Goal: Task Accomplishment & Management: Complete application form

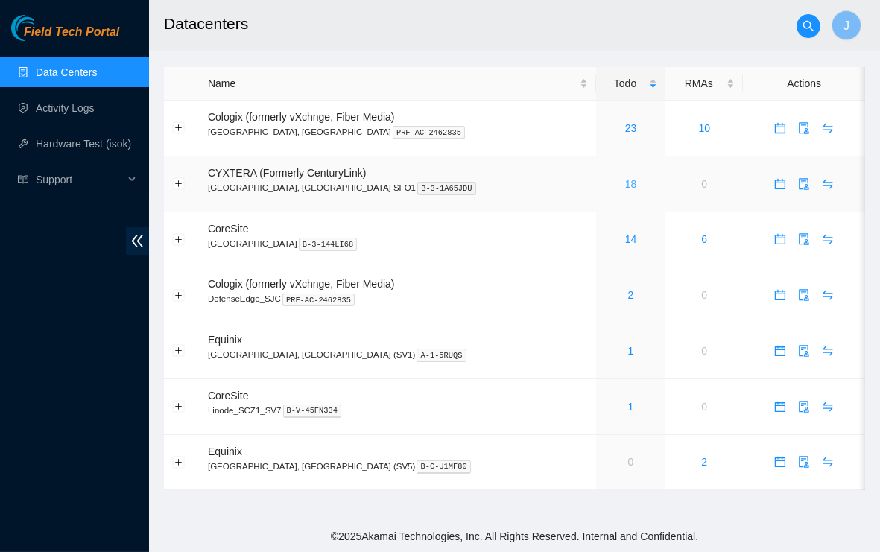
click at [625, 180] on link "18" at bounding box center [631, 184] width 12 height 12
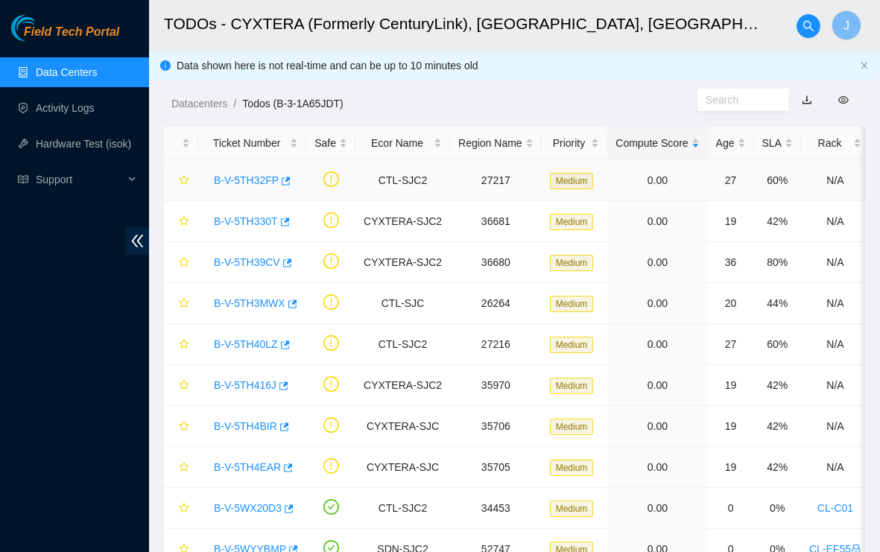
click at [251, 187] on div "B-V-5TH32FP" at bounding box center [252, 180] width 92 height 24
click at [252, 183] on link "B-V-5TH32FP" at bounding box center [246, 180] width 65 height 12
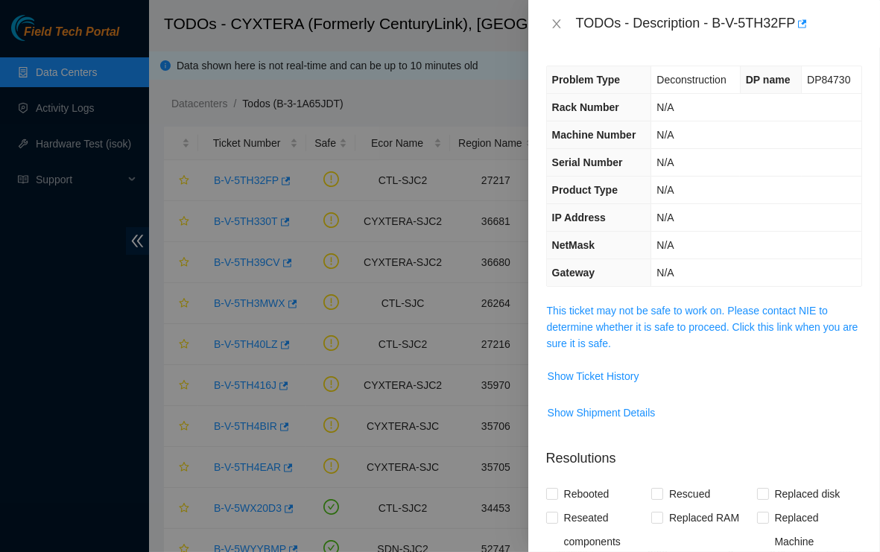
click at [568, 332] on span "This ticket may not be safe to work on. Please contact NIE to determine whether…" at bounding box center [704, 327] width 314 height 49
click at [568, 328] on link "This ticket may not be safe to work on. Please contact NIE to determine whether…" at bounding box center [702, 327] width 311 height 45
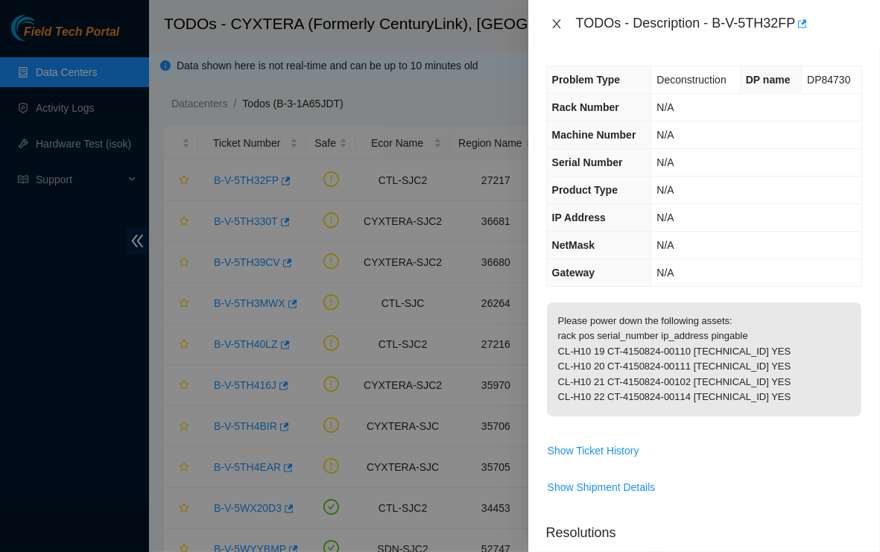
click at [553, 29] on button "Close" at bounding box center [556, 24] width 21 height 14
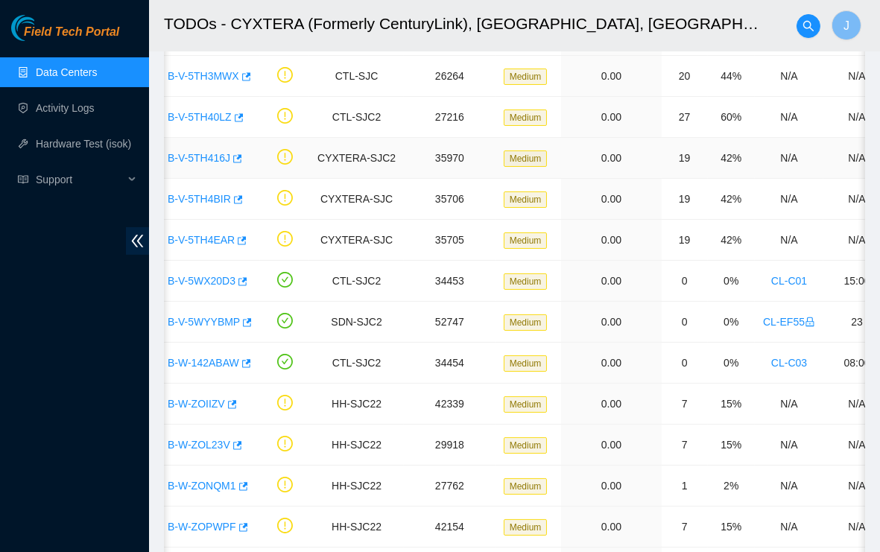
scroll to position [232, 0]
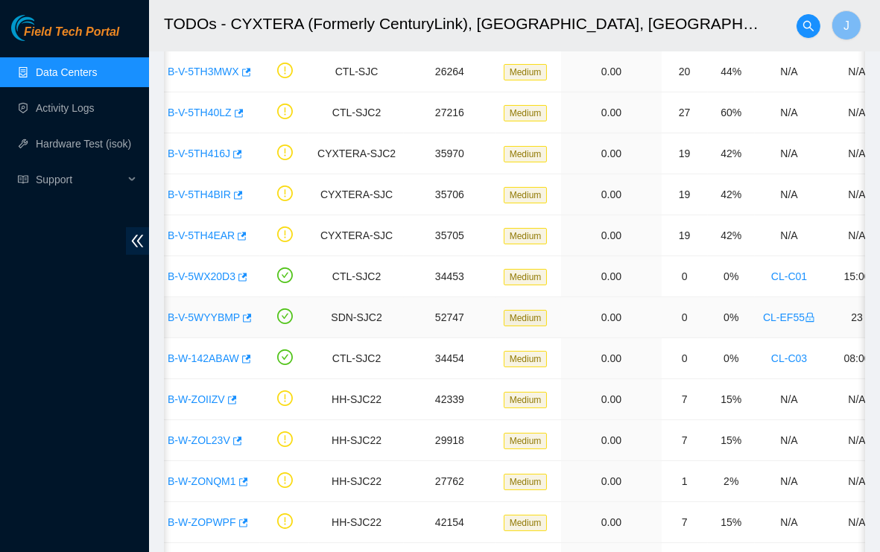
click at [795, 314] on link "CL-EF55" at bounding box center [789, 317] width 52 height 12
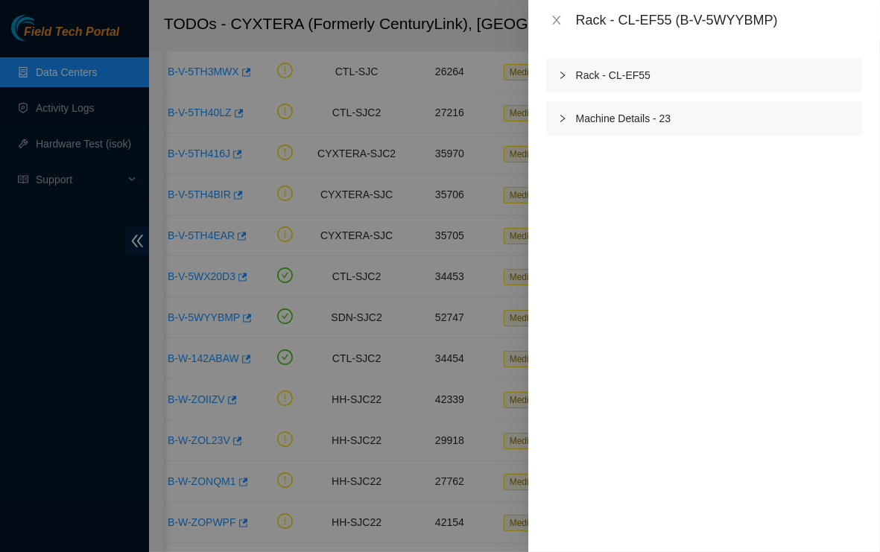
click at [577, 75] on div "Rack - CL-EF55" at bounding box center [704, 75] width 316 height 34
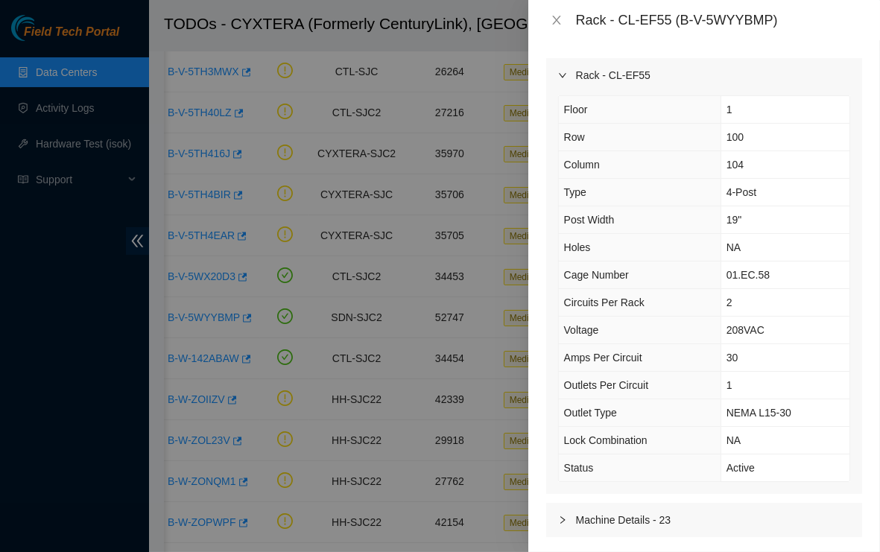
click at [575, 73] on div "Rack - CL-EF55" at bounding box center [704, 75] width 316 height 34
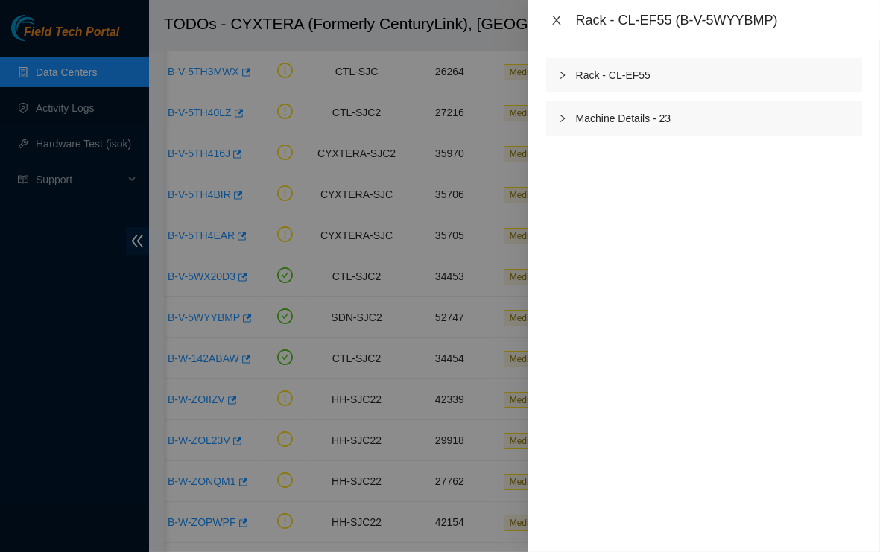
click at [556, 23] on icon "close" at bounding box center [557, 20] width 12 height 12
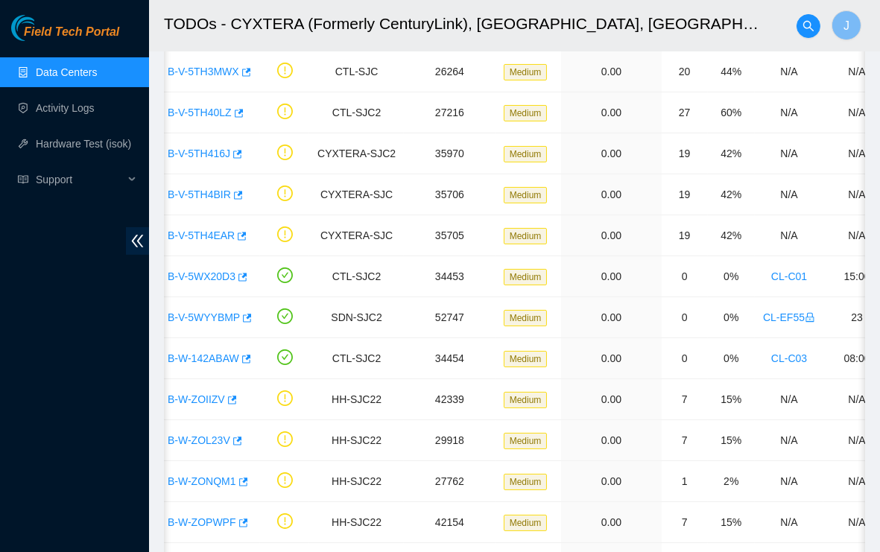
click at [44, 253] on div "Field Tech Portal Data Centers Activity Logs Hardware Test (isok) Support" at bounding box center [74, 283] width 149 height 537
click at [209, 277] on link "B-V-5WX20D3" at bounding box center [202, 276] width 68 height 12
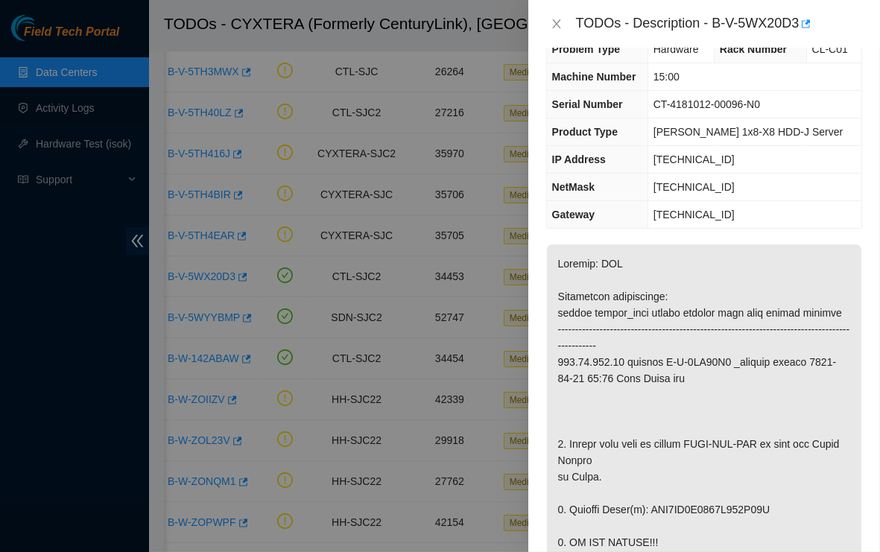
scroll to position [0, 0]
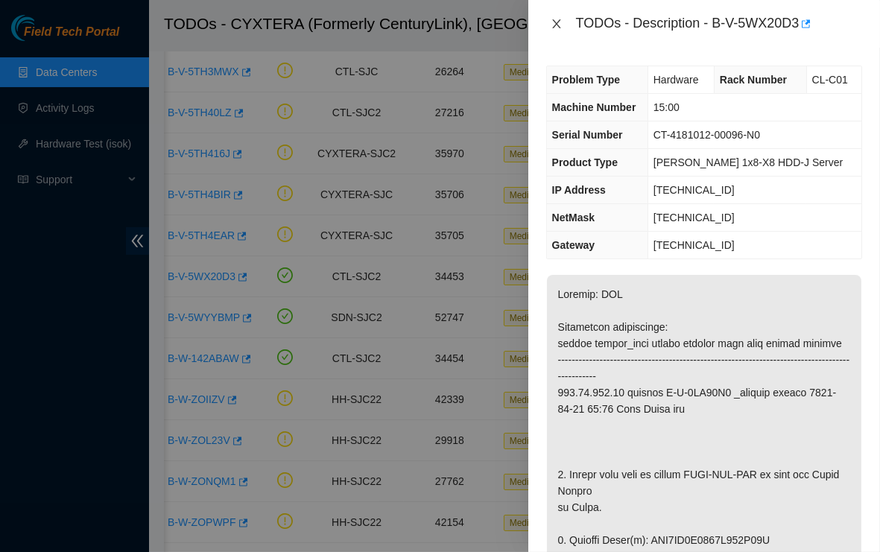
click at [557, 28] on icon "close" at bounding box center [557, 24] width 12 height 12
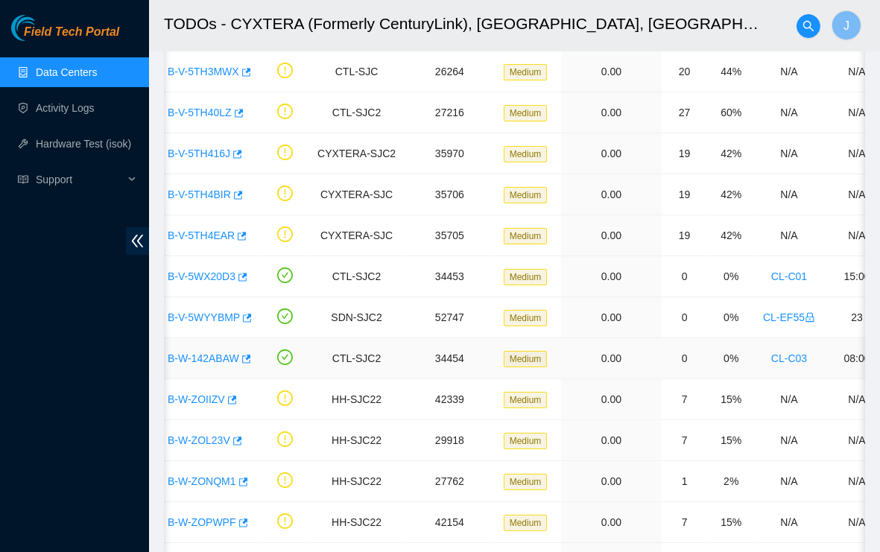
click at [221, 358] on link "B-W-142ABAW" at bounding box center [204, 358] width 72 height 12
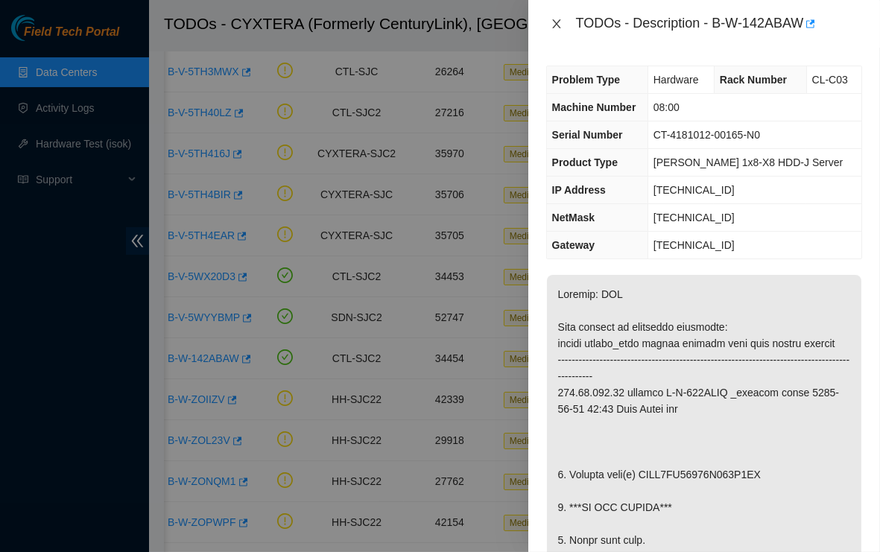
click at [553, 21] on icon "close" at bounding box center [557, 24] width 12 height 12
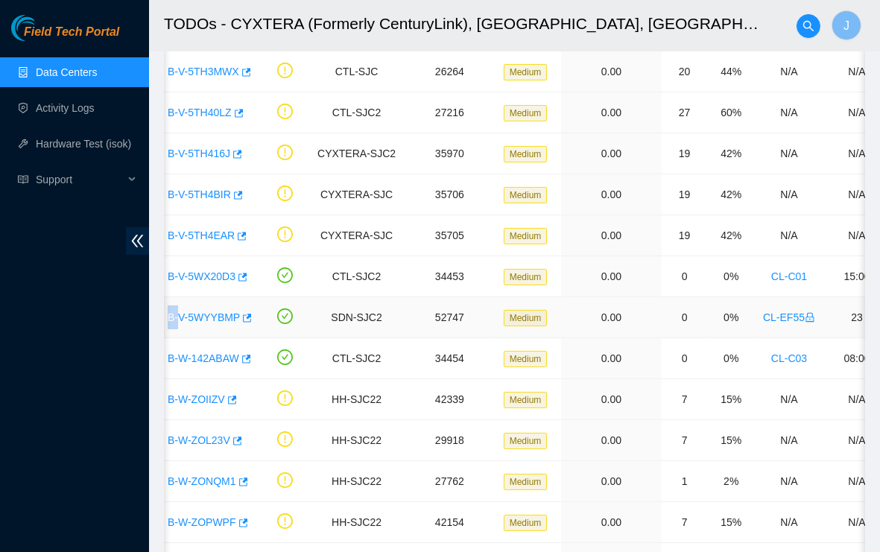
scroll to position [0, 45]
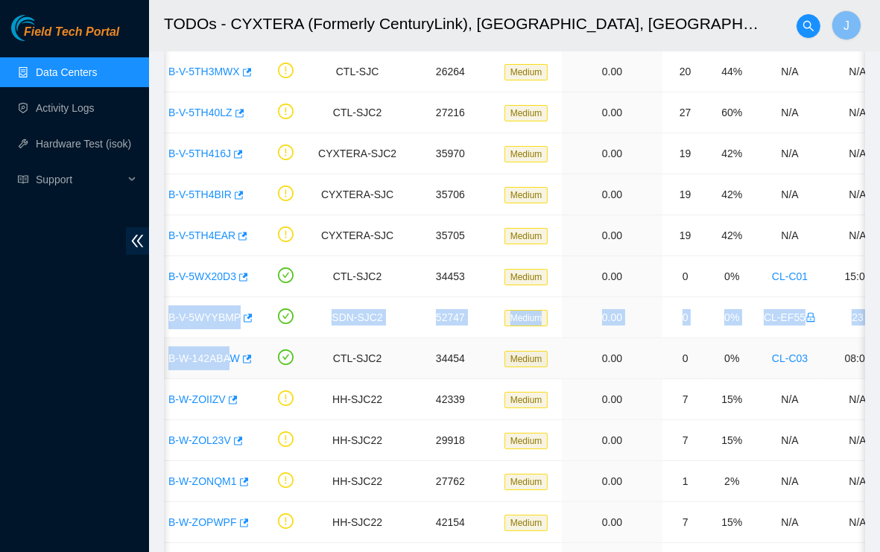
drag, startPoint x: 163, startPoint y: 317, endPoint x: 236, endPoint y: 347, distance: 79.2
click at [236, 347] on tbody "B-V-5TH32FP CTL-SJC2 27217 Medium 0.00 27 60% N/A N/A N/A N/A N/A B-V-5TH330T C…" at bounding box center [771, 297] width 1306 height 738
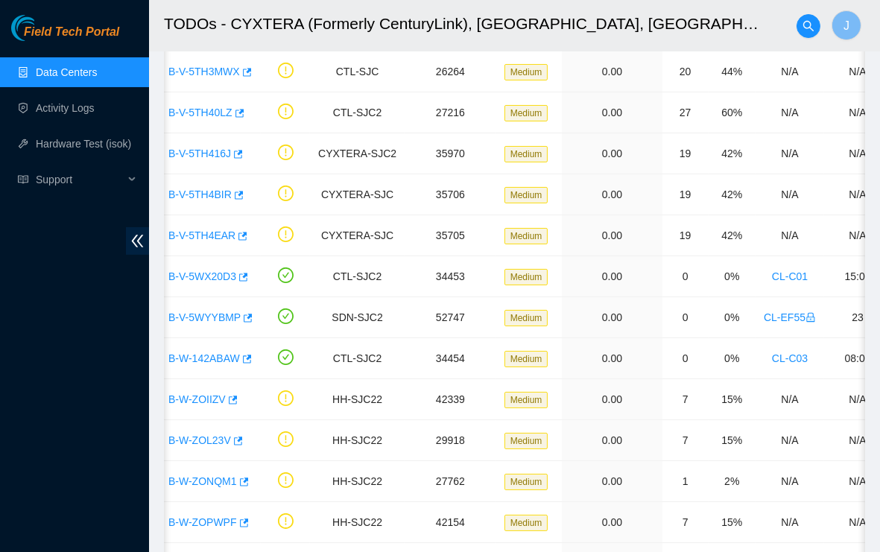
click at [129, 307] on div "Field Tech Portal Data Centers Activity Logs Hardware Test (isok) Support" at bounding box center [74, 283] width 149 height 537
click at [207, 315] on link "B-V-5WYYBMP" at bounding box center [204, 317] width 72 height 12
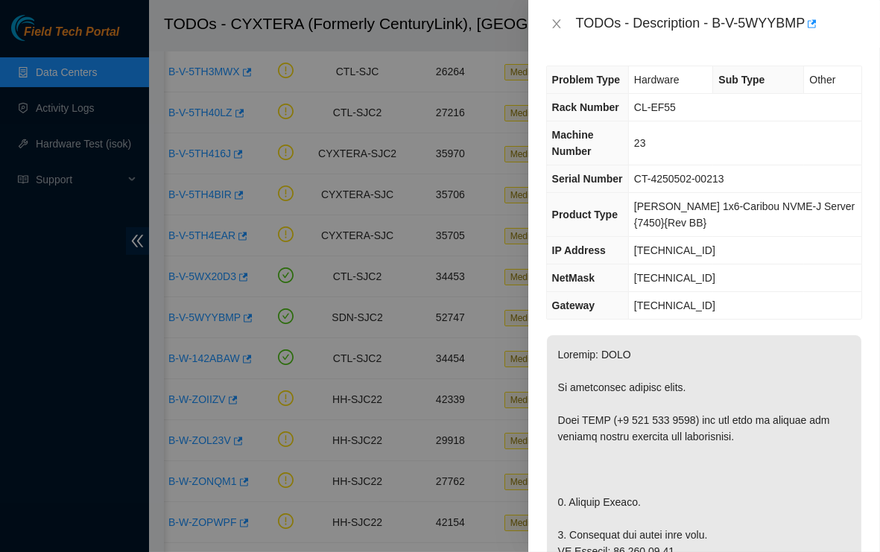
click at [720, 23] on div "TODOs - Description - B-V-5WYYBMP" at bounding box center [719, 24] width 286 height 24
click at [718, 23] on div "TODOs - Description - B-V-5WYYBMP" at bounding box center [719, 24] width 286 height 24
click at [808, 19] on div "TODOs - Description - B-V-5WYYBMP" at bounding box center [719, 24] width 286 height 24
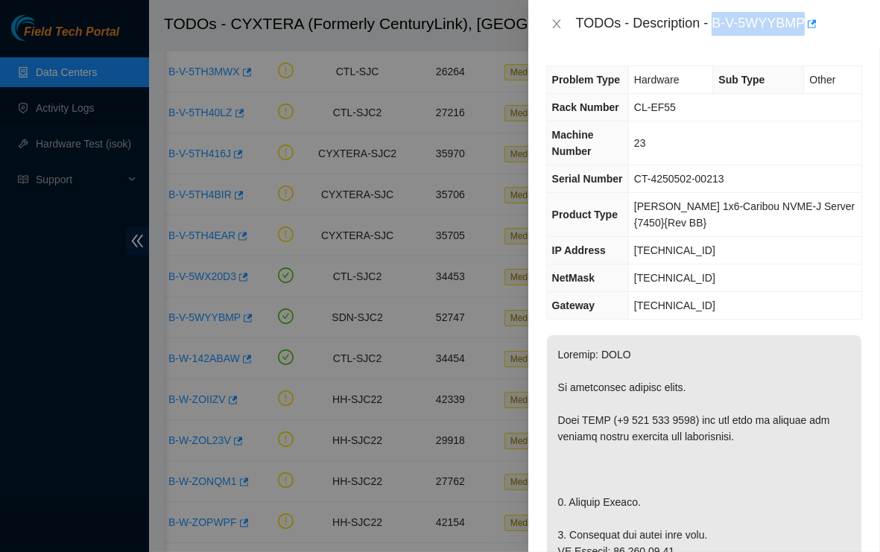
copy div "B-V-5WYYBMP"
click at [558, 23] on icon "close" at bounding box center [557, 24] width 12 height 12
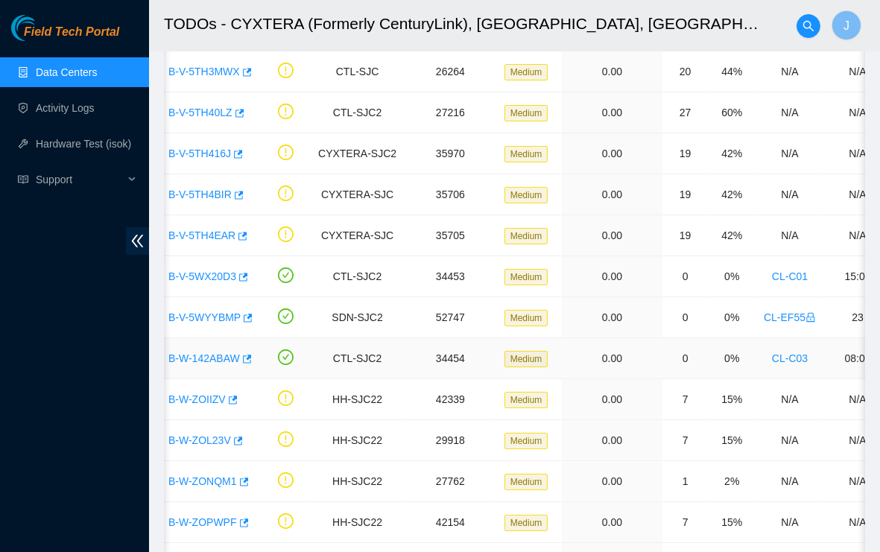
click at [208, 359] on link "B-W-142ABAW" at bounding box center [204, 358] width 72 height 12
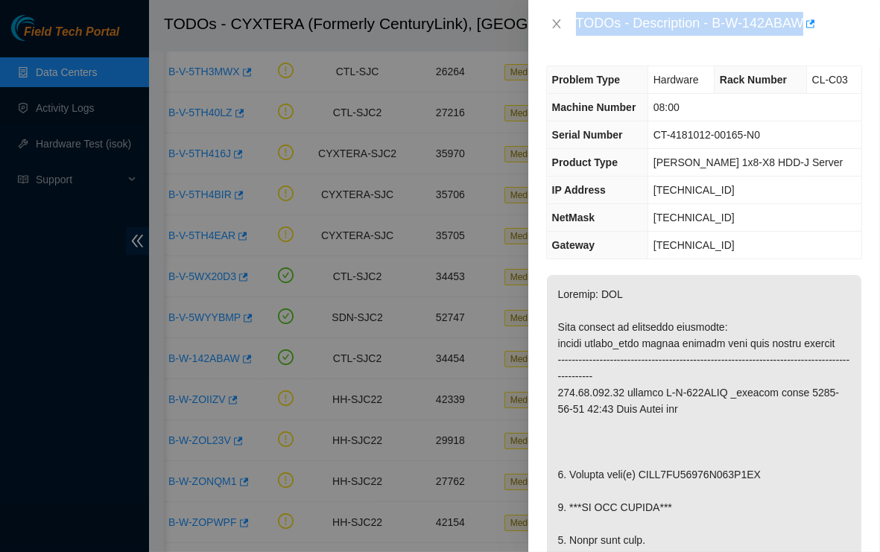
click at [730, 45] on div "TODOs - Description - B-W-142ABAW" at bounding box center [704, 24] width 352 height 48
click at [720, 25] on div "TODOs - Description - B-W-142ABAW" at bounding box center [719, 24] width 286 height 24
click at [718, 25] on div "TODOs - Description - B-W-142ABAW" at bounding box center [719, 24] width 286 height 24
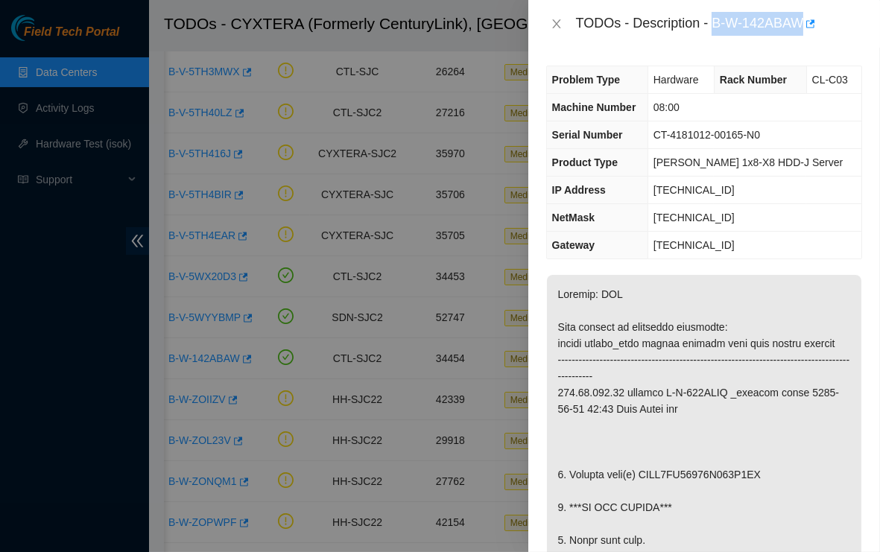
click at [803, 22] on div "TODOs - Description - B-W-142ABAW" at bounding box center [719, 24] width 286 height 24
copy div "B-W-142ABAW"
click at [558, 28] on icon "close" at bounding box center [557, 24] width 12 height 12
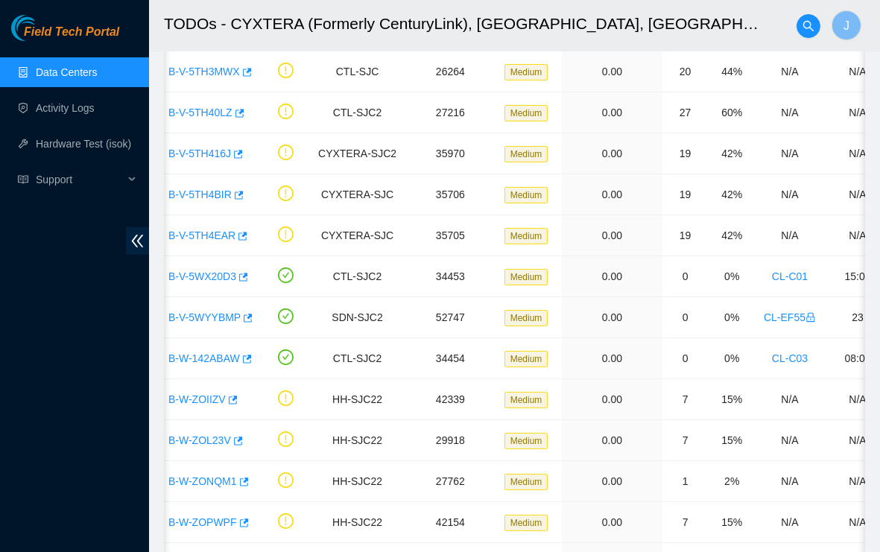
click at [80, 75] on link "Data Centers" at bounding box center [66, 72] width 61 height 12
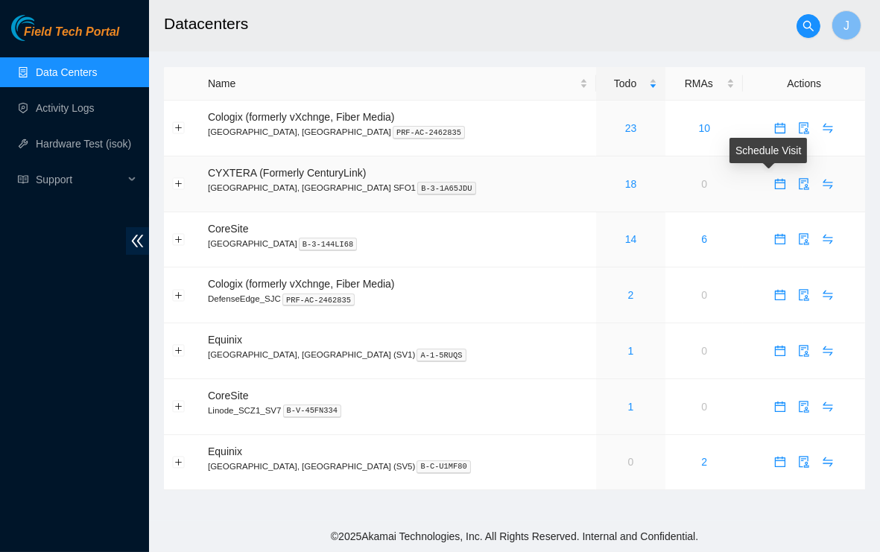
click at [774, 186] on icon "calendar" at bounding box center [780, 184] width 12 height 12
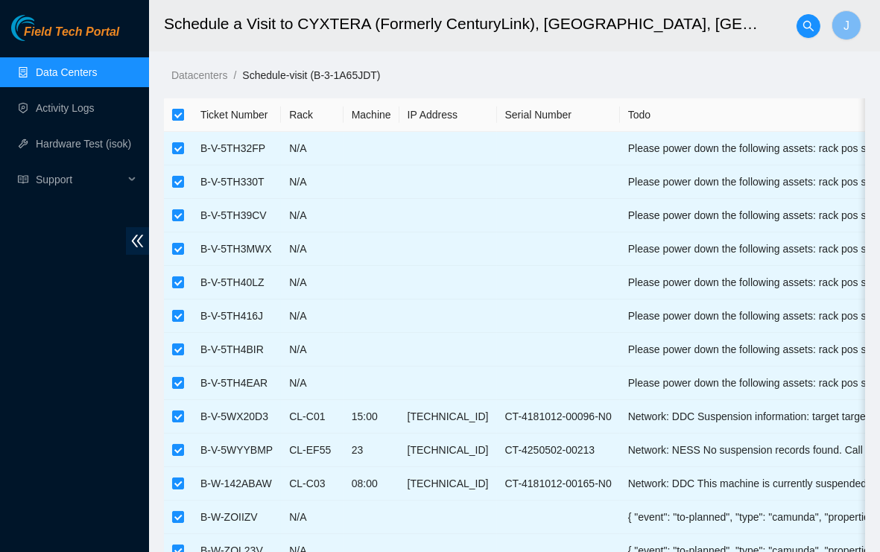
click at [181, 115] on input "checkbox" at bounding box center [178, 115] width 12 height 12
checkbox input "false"
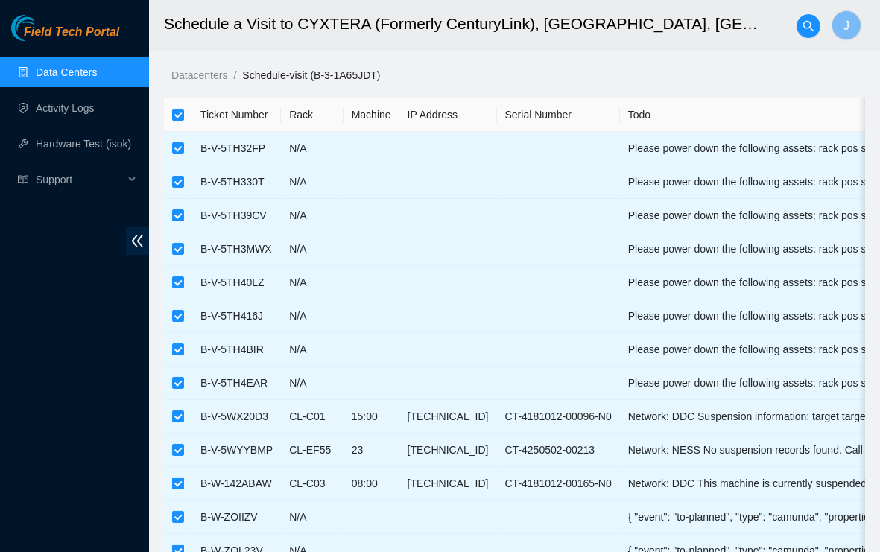
checkbox input "false"
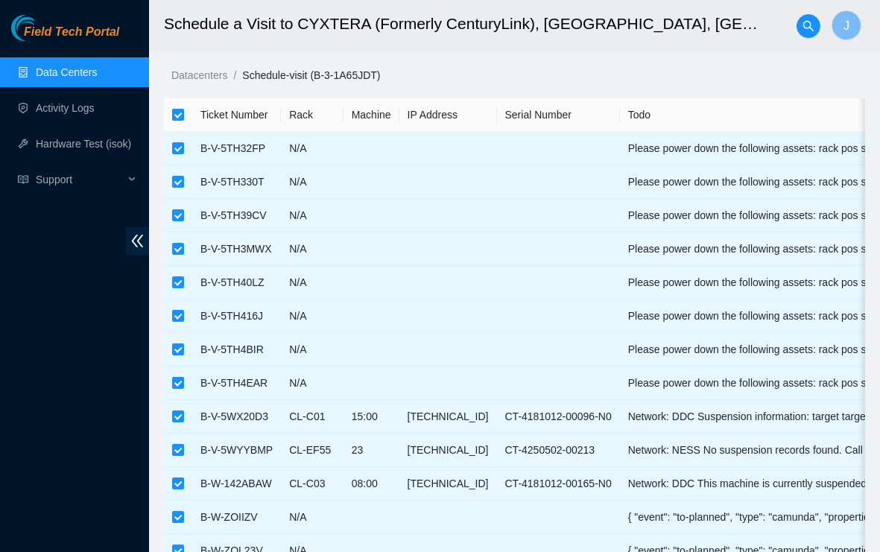
checkbox input "false"
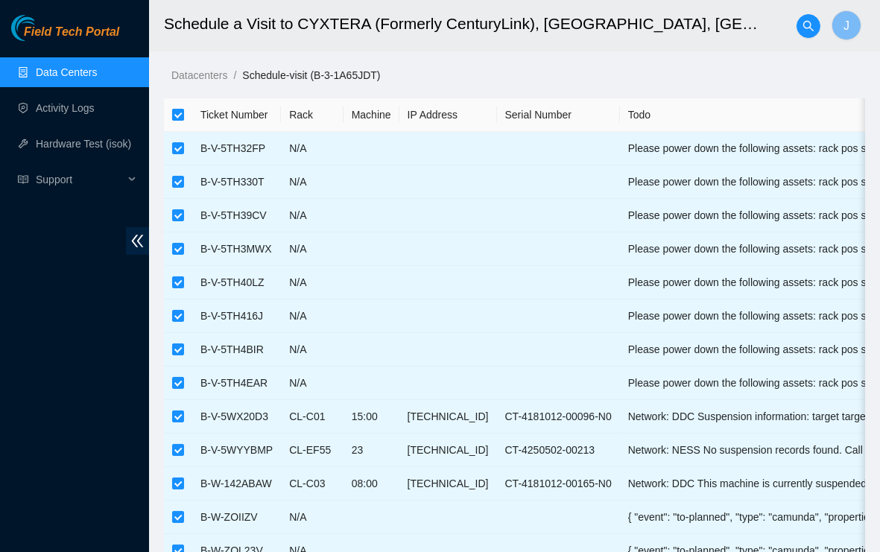
checkbox input "false"
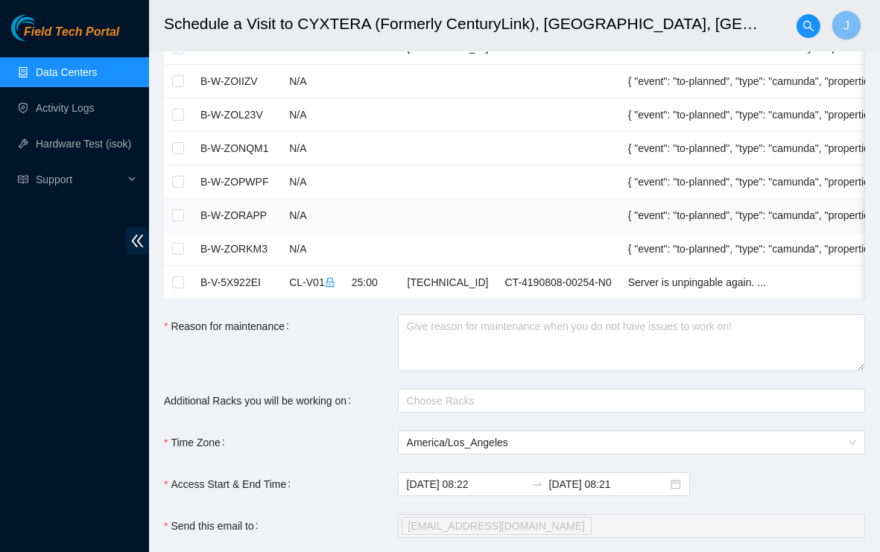
scroll to position [442, 0]
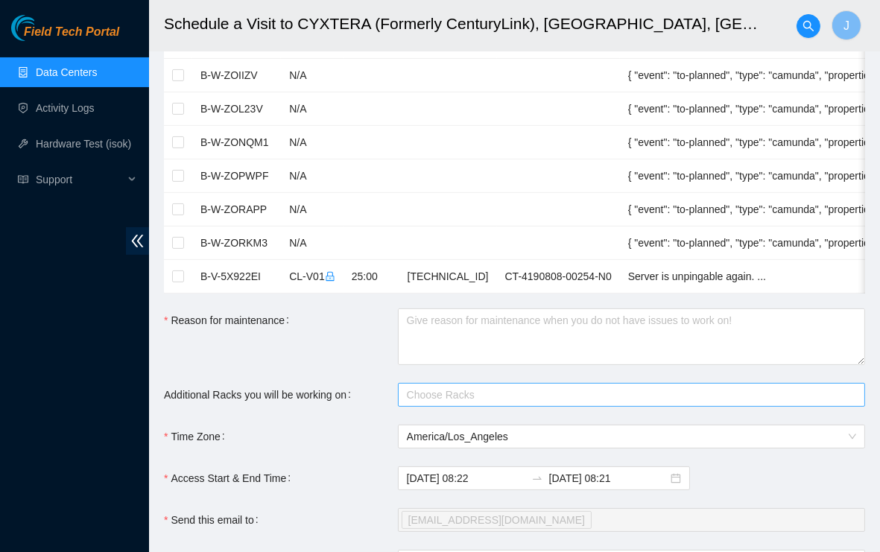
click at [454, 389] on div at bounding box center [624, 395] width 445 height 18
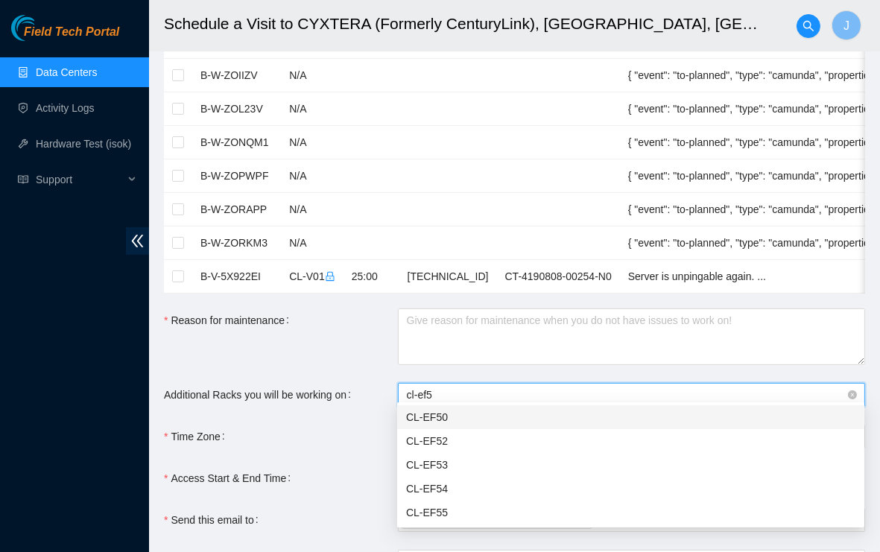
type input "cl-ef55"
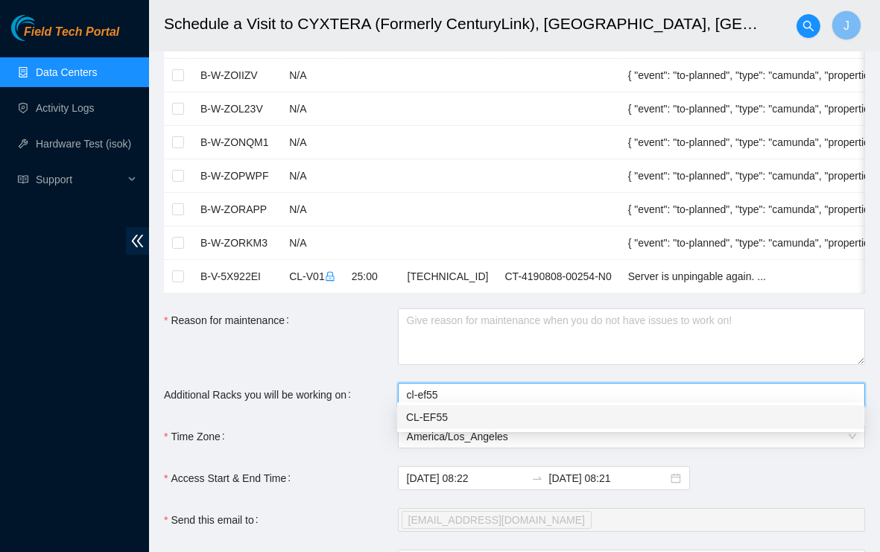
click at [446, 423] on div "CL-EF55" at bounding box center [630, 417] width 449 height 16
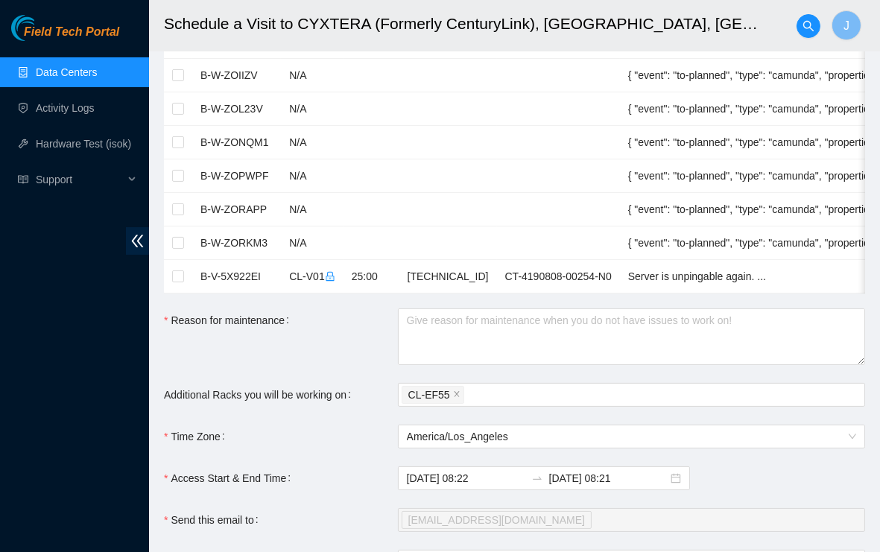
click at [289, 383] on label "Additional Racks you will be working on" at bounding box center [260, 395] width 193 height 24
click at [467, 386] on input "Additional Racks you will be working on" at bounding box center [468, 395] width 3 height 18
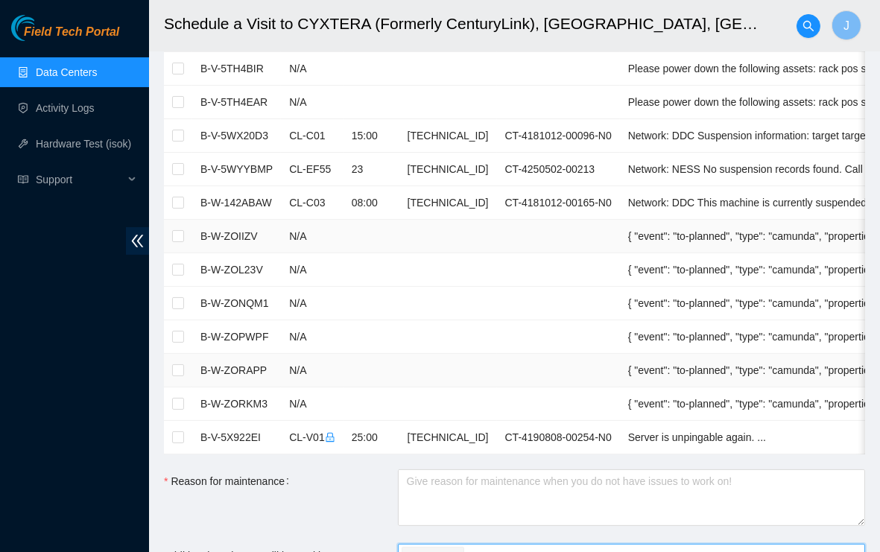
scroll to position [283, 0]
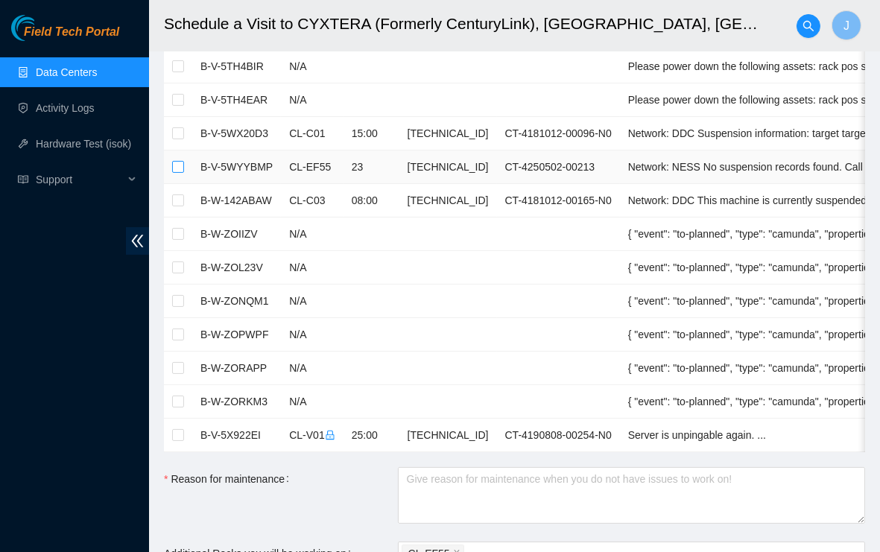
click at [178, 164] on input "checkbox" at bounding box center [178, 167] width 12 height 12
checkbox input "true"
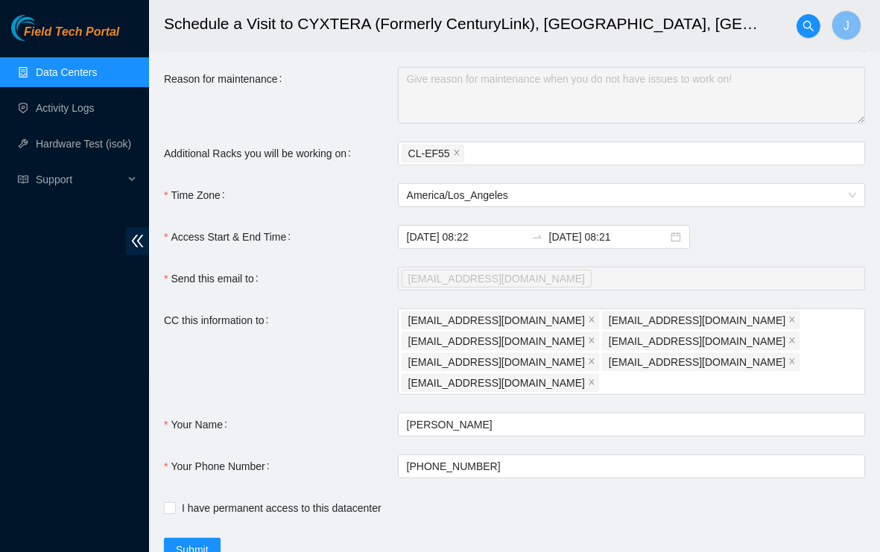
scroll to position [713, 0]
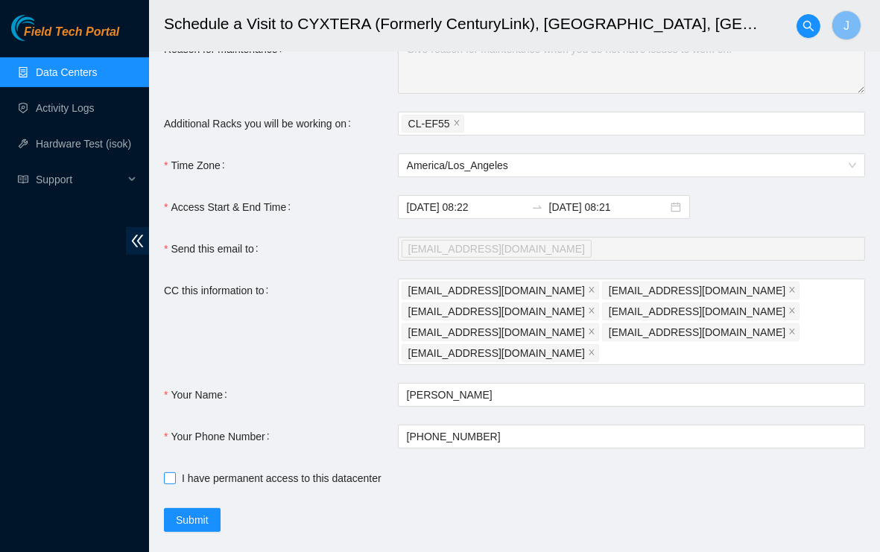
click at [287, 470] on span "I have permanent access to this datacenter" at bounding box center [282, 478] width 212 height 16
click at [174, 472] on input "I have permanent access to this datacenter" at bounding box center [169, 477] width 10 height 10
checkbox input "true"
click at [212, 508] on button "Submit" at bounding box center [192, 520] width 57 height 24
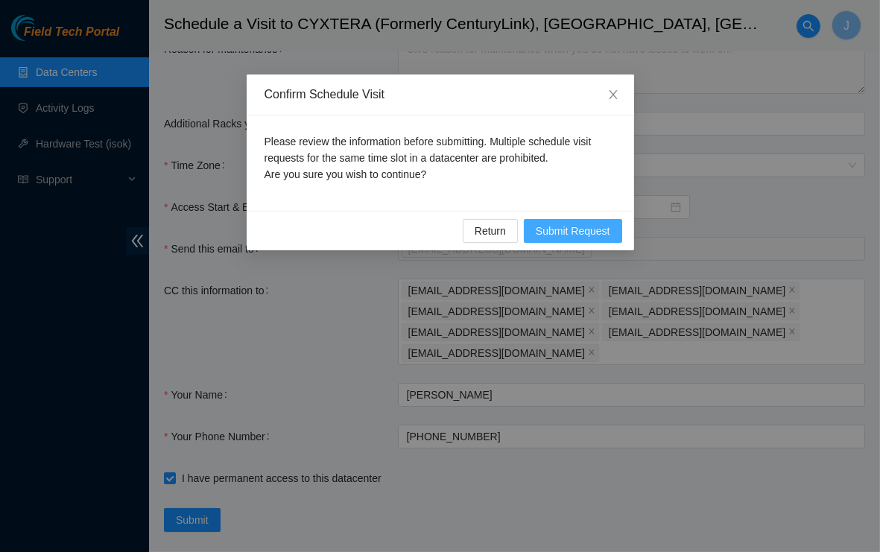
click at [551, 235] on span "Submit Request" at bounding box center [573, 231] width 75 height 16
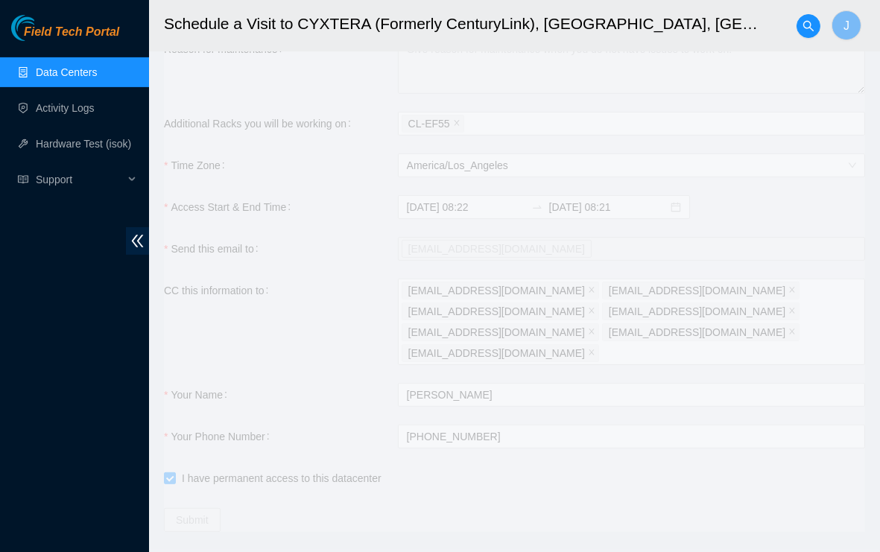
type input "[DATE] 08:26"
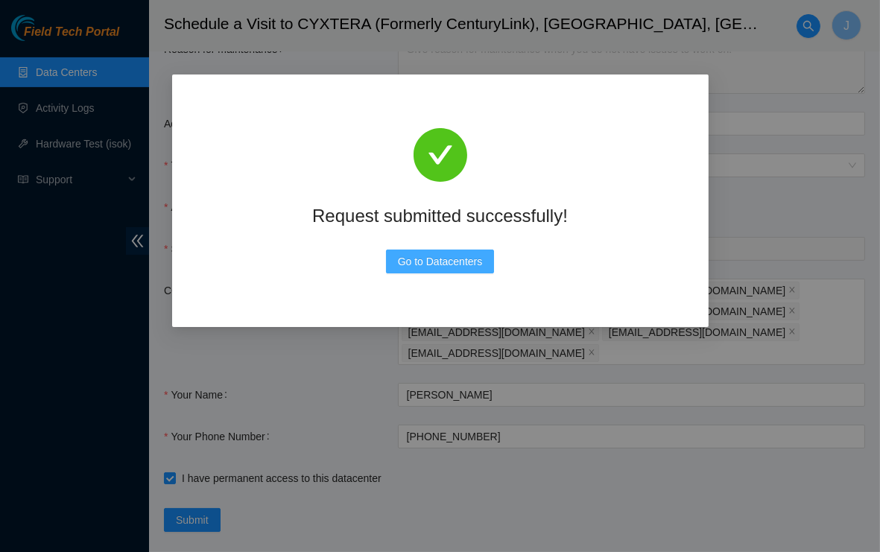
click at [460, 270] on button "Go to Datacenters" at bounding box center [440, 262] width 109 height 24
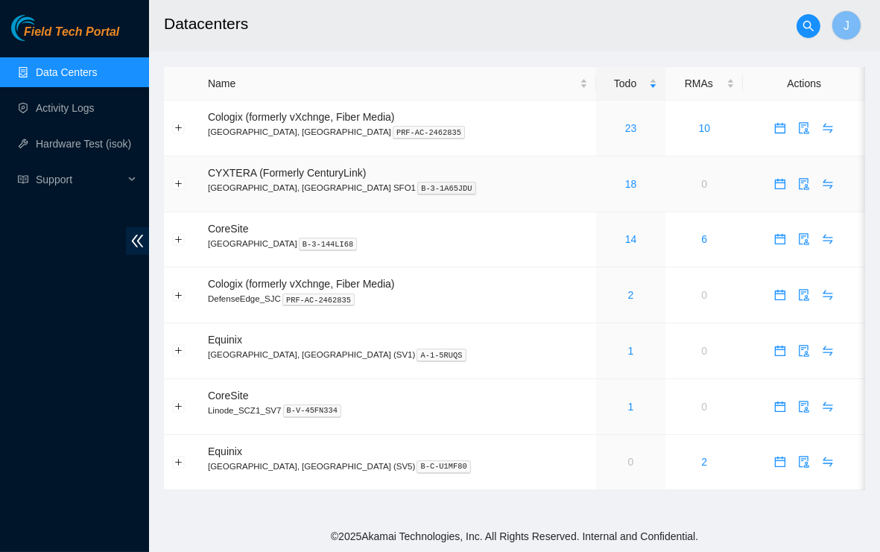
click at [604, 189] on div "18" at bounding box center [630, 184] width 53 height 16
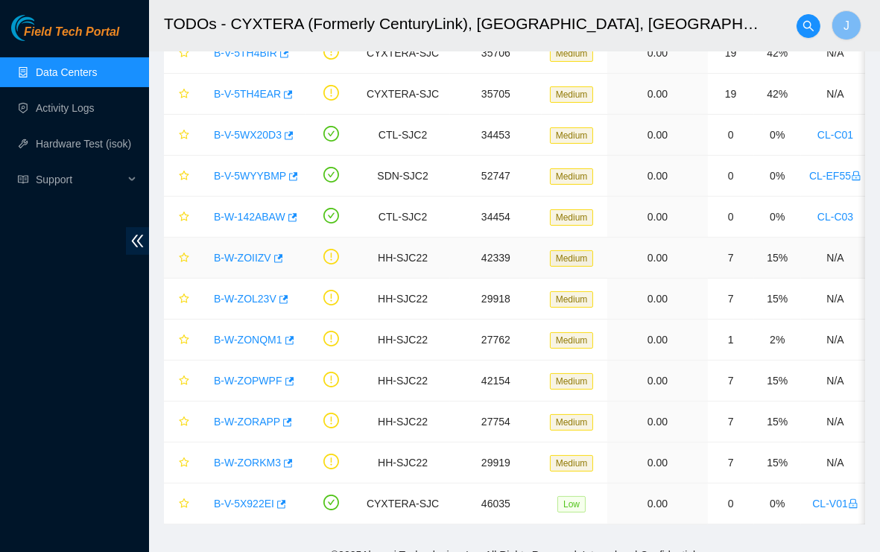
scroll to position [385, 0]
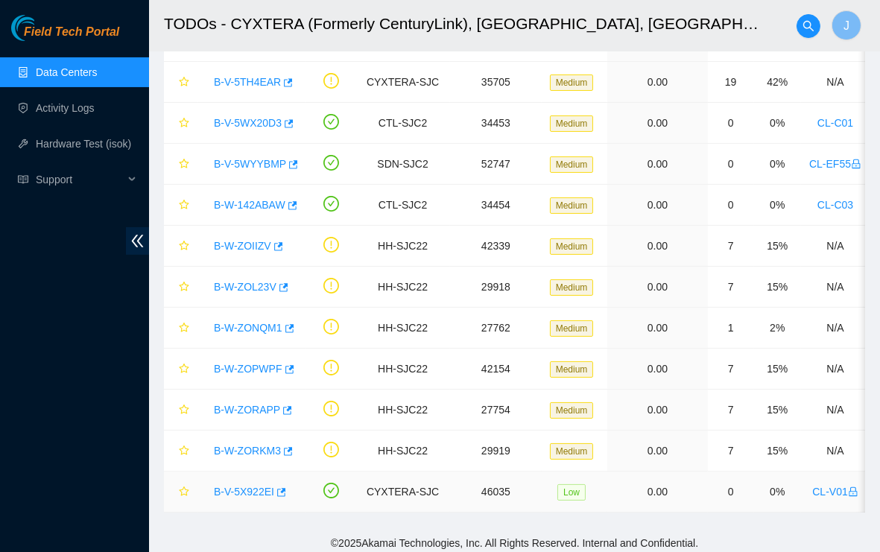
click at [247, 486] on link "B-V-5X922EI" at bounding box center [244, 492] width 60 height 12
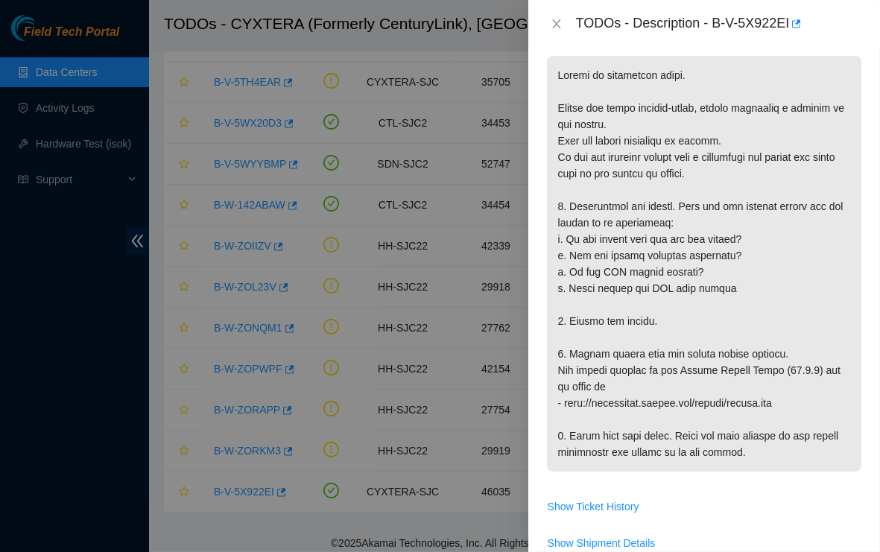
scroll to position [294, 0]
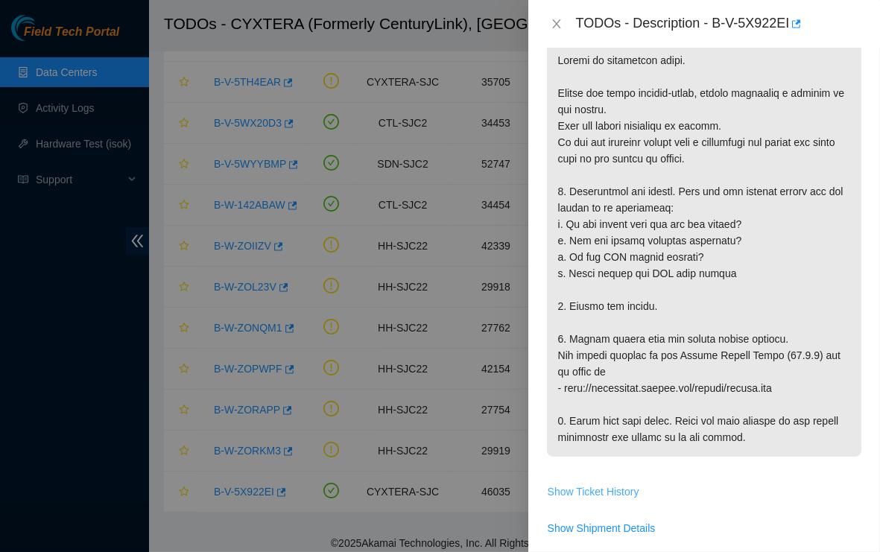
click at [598, 484] on span "Show Ticket History" at bounding box center [594, 492] width 92 height 16
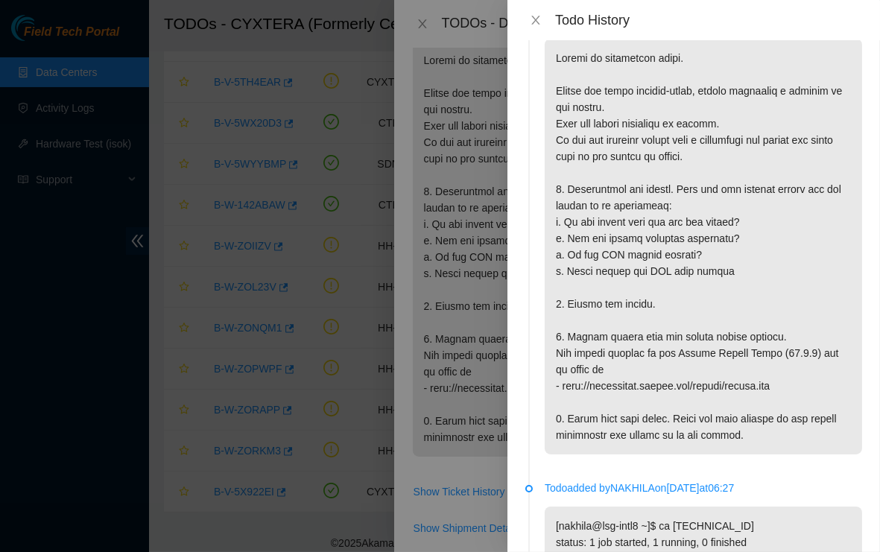
scroll to position [0, 0]
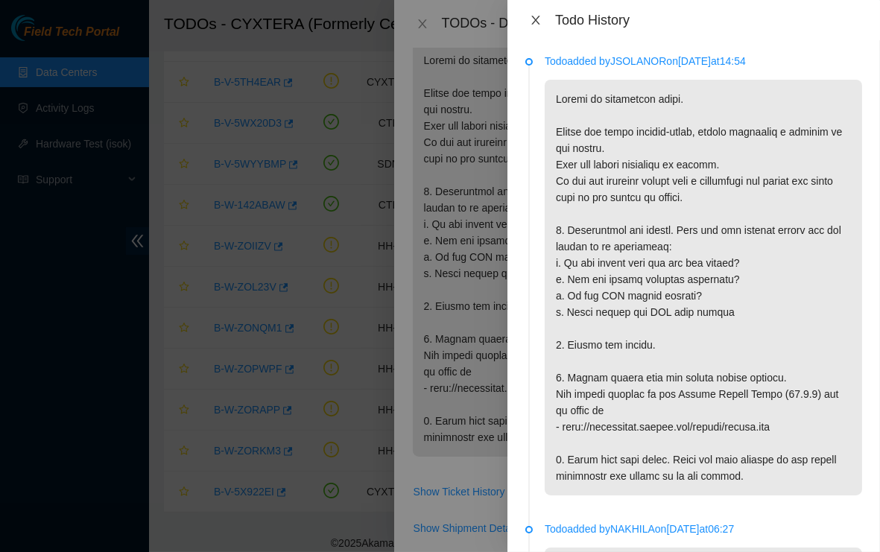
click at [533, 16] on icon "close" at bounding box center [536, 20] width 12 height 12
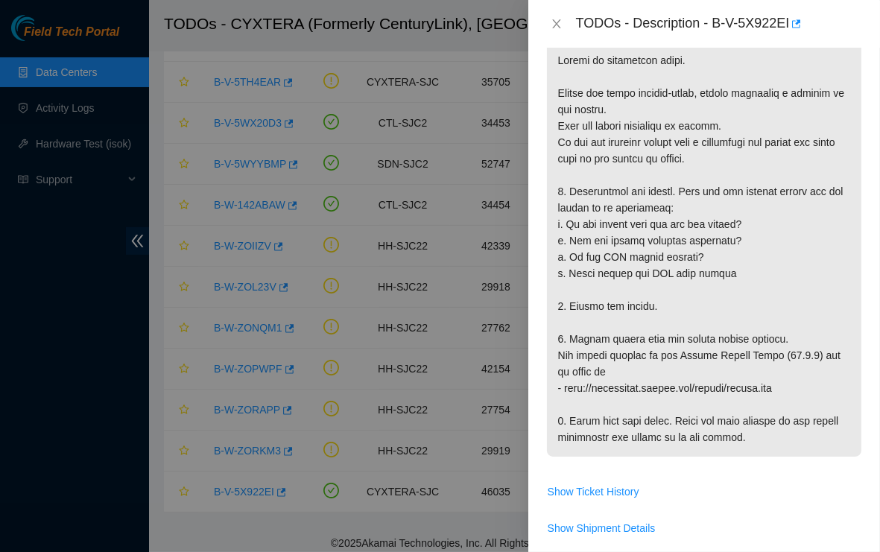
click at [718, 19] on div "TODOs - Description - B-V-5X922EI" at bounding box center [719, 24] width 286 height 24
click at [557, 25] on icon "close" at bounding box center [557, 24] width 12 height 12
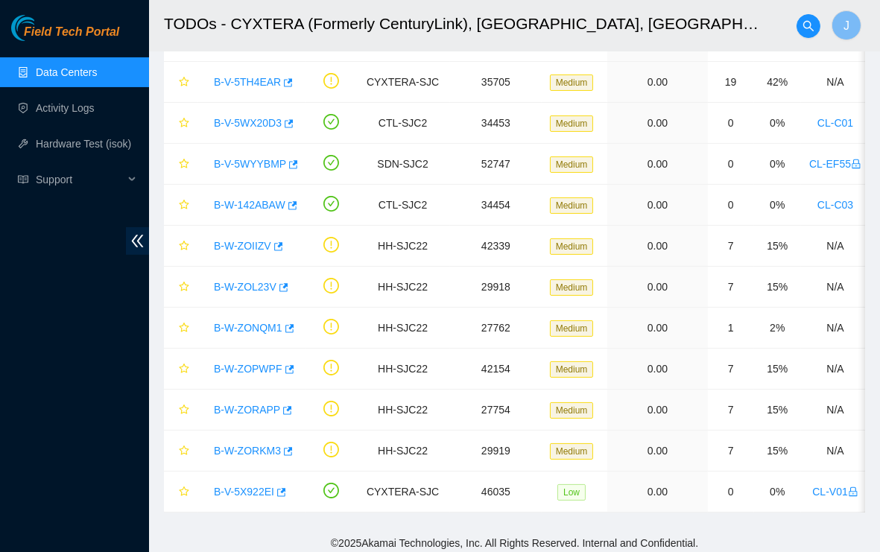
scroll to position [317, 0]
